Goal: Task Accomplishment & Management: Manage account settings

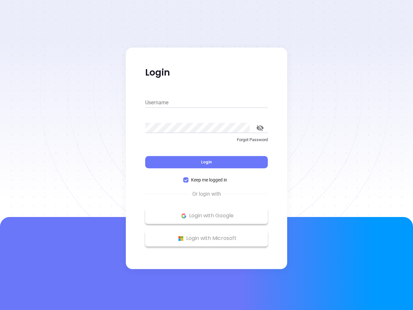
click at [206, 155] on div "Login" at bounding box center [206, 158] width 123 height 20
click at [206, 103] on input "Username" at bounding box center [206, 102] width 123 height 10
click at [260, 128] on icon "toggle password visibility" at bounding box center [259, 128] width 7 height 6
click at [206, 162] on span "Login" at bounding box center [206, 161] width 11 height 5
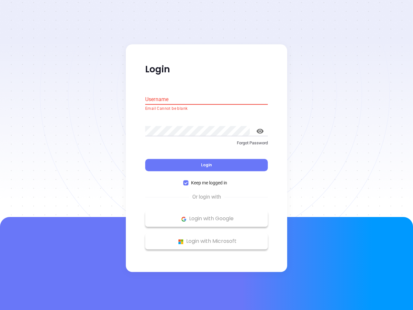
click at [206, 180] on span "Keep me logged in" at bounding box center [208, 182] width 41 height 7
click at [188, 180] on input "Keep me logged in" at bounding box center [185, 182] width 5 height 5
checkbox input "false"
click at [206, 215] on p "Login with Google" at bounding box center [206, 219] width 116 height 10
click at [206, 238] on p "Login with Microsoft" at bounding box center [206, 241] width 116 height 10
